Goal: Book appointment/travel/reservation

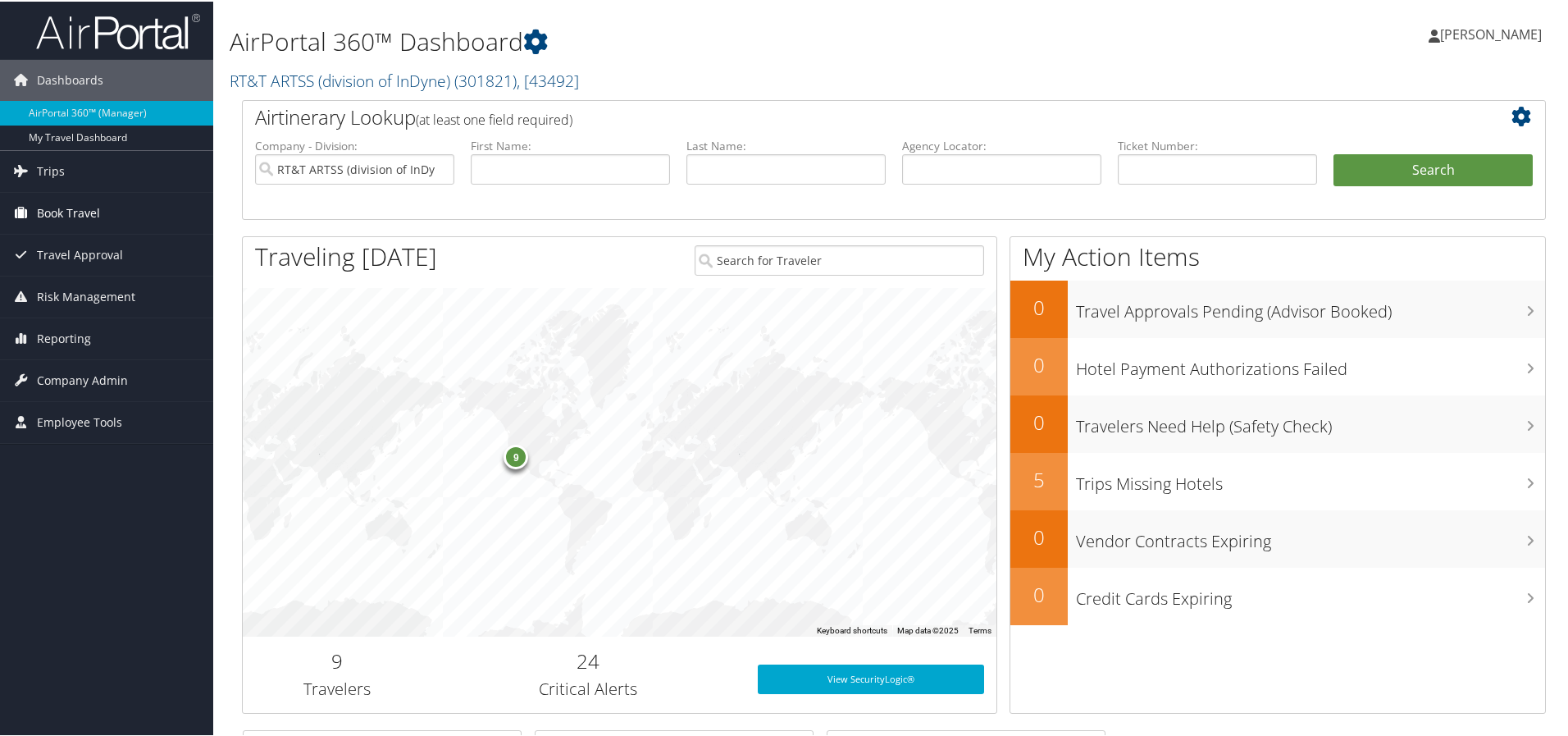
click at [80, 211] on span "Book Travel" at bounding box center [69, 211] width 63 height 41
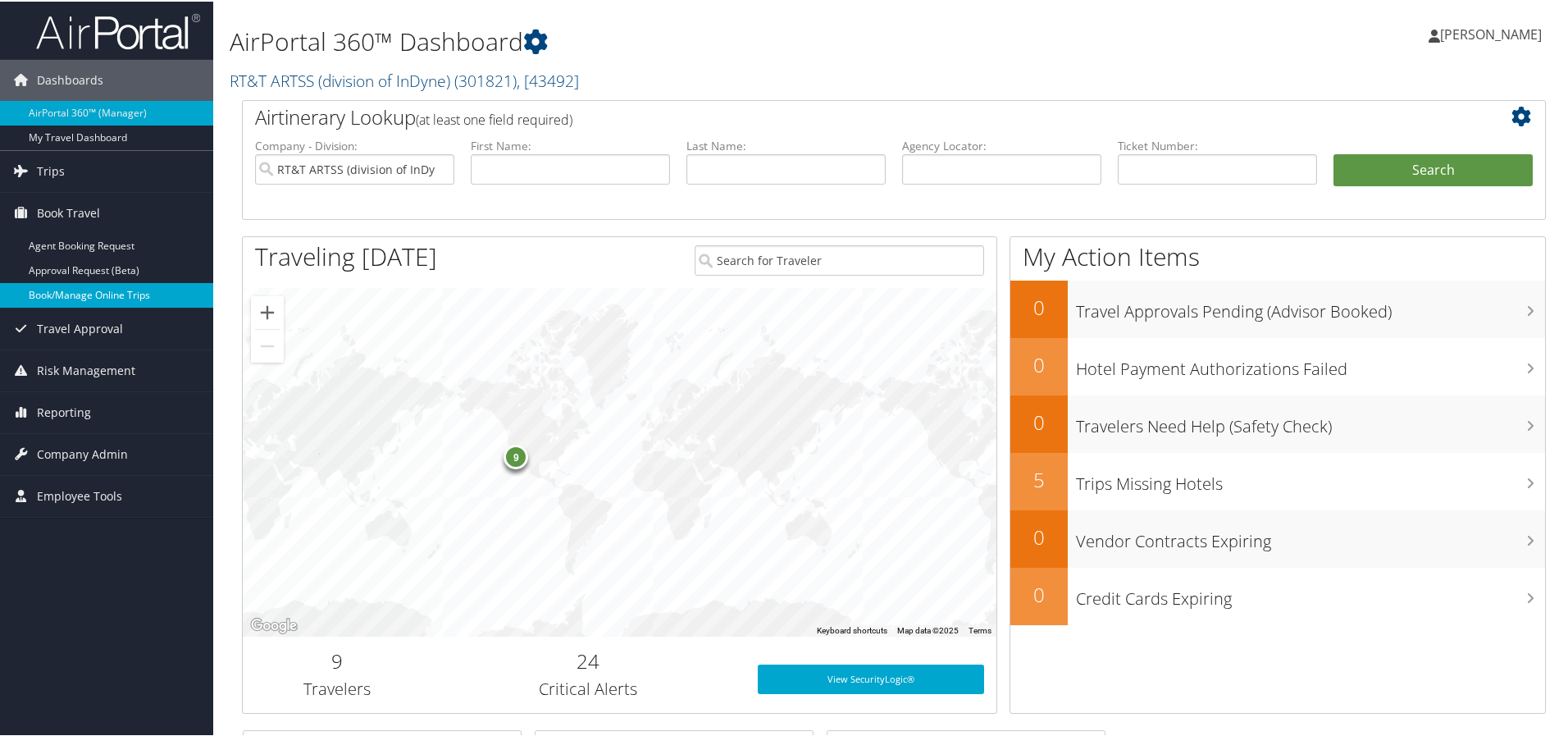
click at [63, 293] on link "Book/Manage Online Trips" at bounding box center [107, 294] width 213 height 25
